Goal: Browse casually

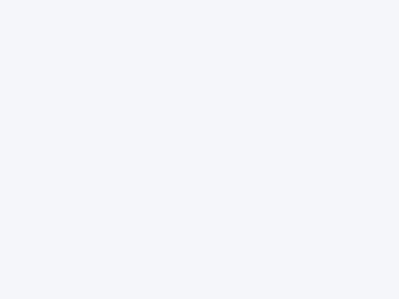
click at [199, 150] on div at bounding box center [199, 149] width 399 height 299
